Goal: Transaction & Acquisition: Subscribe to service/newsletter

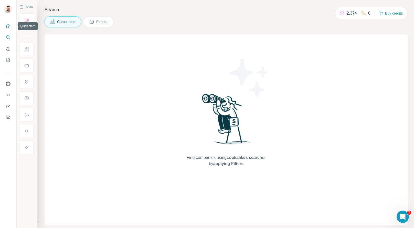
click at [11, 26] on button "Quick start" at bounding box center [8, 25] width 8 height 9
click at [8, 26] on icon "Quick start" at bounding box center [8, 26] width 4 height 4
click at [8, 28] on icon "Quick start" at bounding box center [8, 26] width 5 height 5
click at [9, 26] on icon "Quick start" at bounding box center [8, 26] width 5 height 5
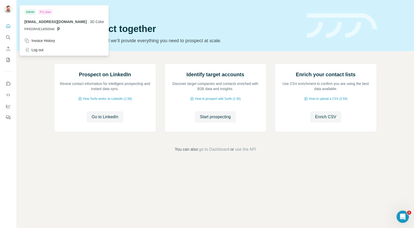
click at [8, 5] on div at bounding box center [9, 10] width 15 height 17
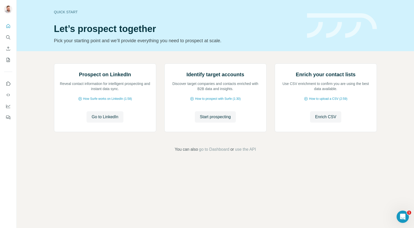
click at [8, 10] on img at bounding box center [8, 9] width 8 height 8
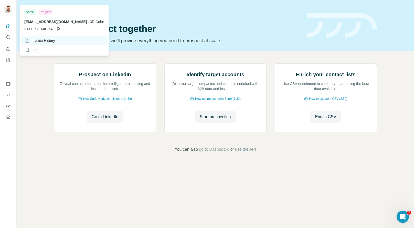
click at [40, 39] on div "Invoice History" at bounding box center [39, 40] width 31 height 5
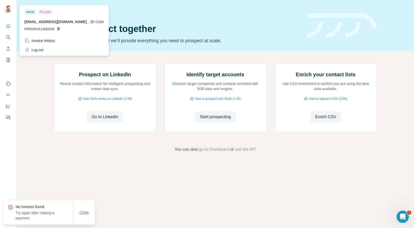
click at [85, 212] on span "Close" at bounding box center [84, 212] width 9 height 5
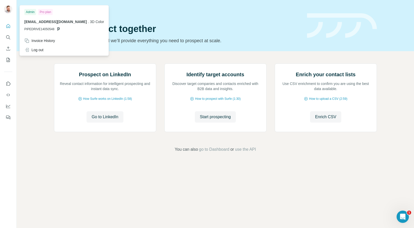
click at [6, 13] on div at bounding box center [8, 9] width 8 height 9
click at [42, 51] on div "Log out" at bounding box center [33, 49] width 19 height 5
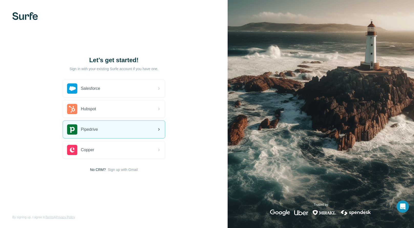
click at [147, 132] on div "Pipedrive" at bounding box center [114, 129] width 102 height 17
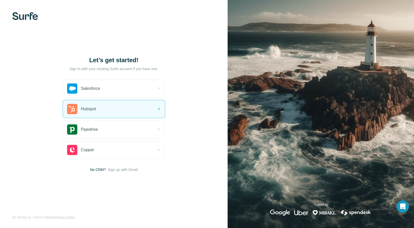
click at [23, 17] on img at bounding box center [25, 16] width 26 height 8
